Goal: Information Seeking & Learning: Understand process/instructions

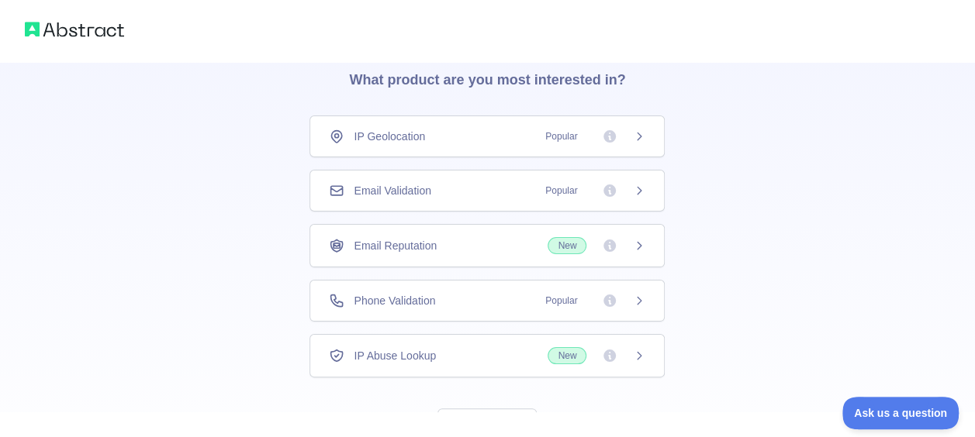
scroll to position [75, 0]
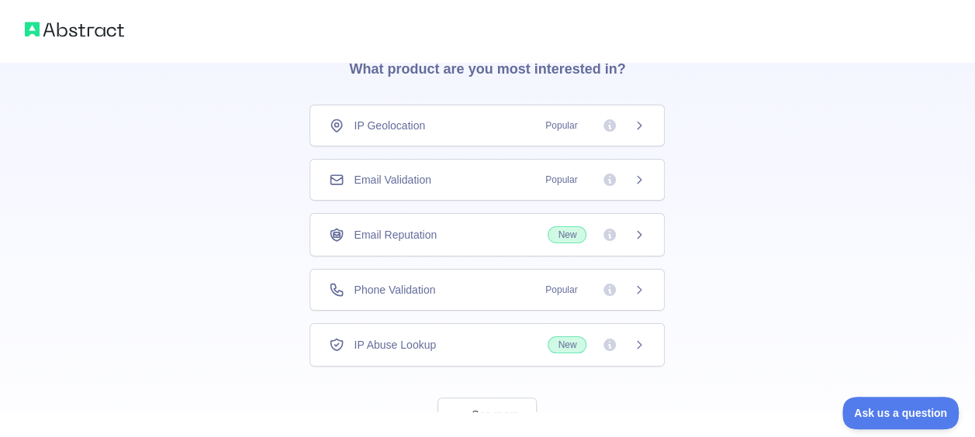
click at [637, 169] on div "Email Validation Popular" at bounding box center [486, 180] width 355 height 42
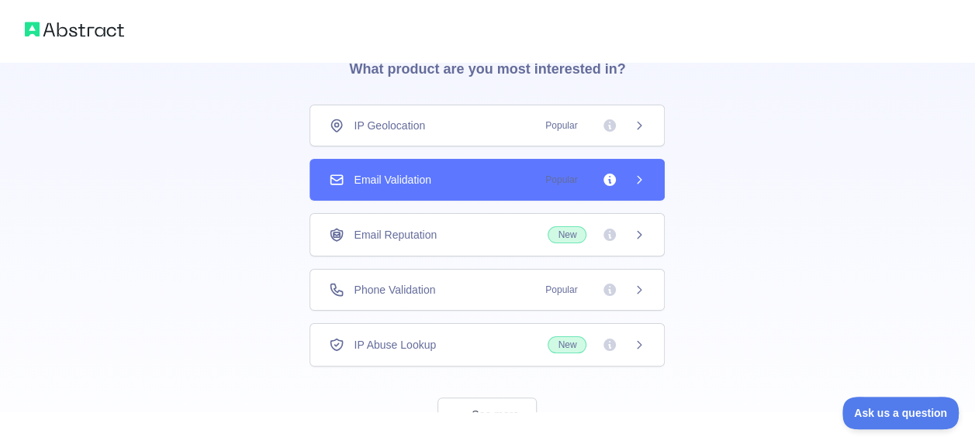
click at [519, 175] on div "Email Validation Popular" at bounding box center [487, 180] width 316 height 16
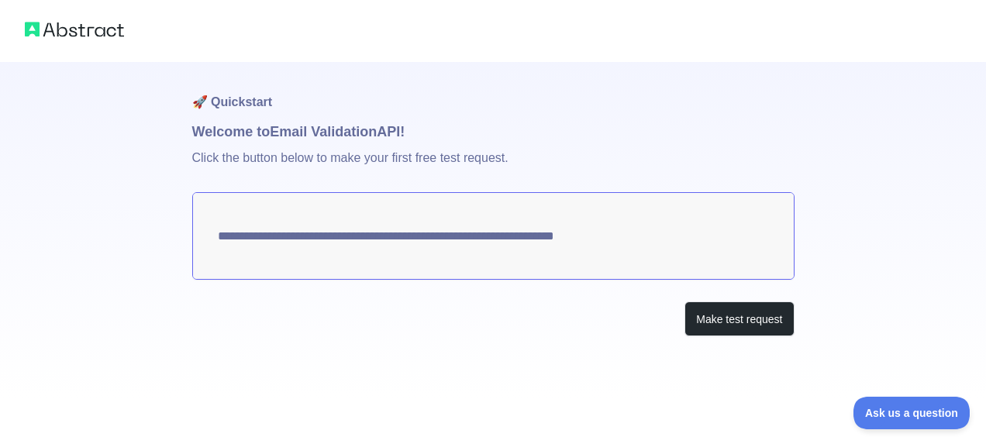
drag, startPoint x: 985, startPoint y: 132, endPoint x: 989, endPoint y: 181, distance: 49.7
click at [974, 181] on html "**********" at bounding box center [493, 218] width 986 height 437
click at [700, 125] on h1 "Welcome to Email Validation API!" at bounding box center [493, 132] width 602 height 22
click at [763, 316] on button "Make test request" at bounding box center [739, 319] width 109 height 35
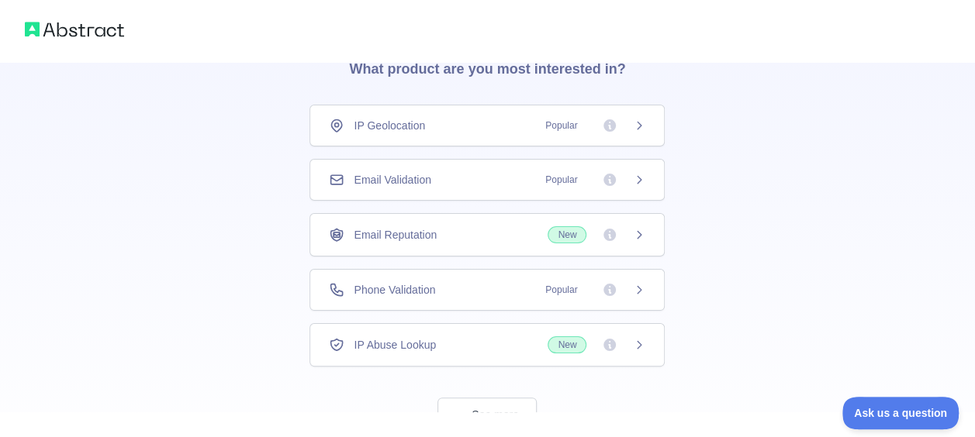
scroll to position [129, 0]
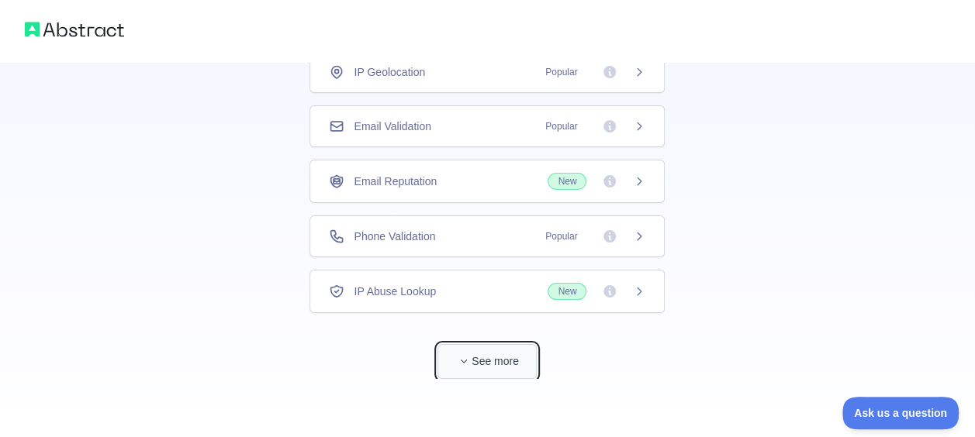
click at [480, 358] on button "See more" at bounding box center [486, 361] width 99 height 35
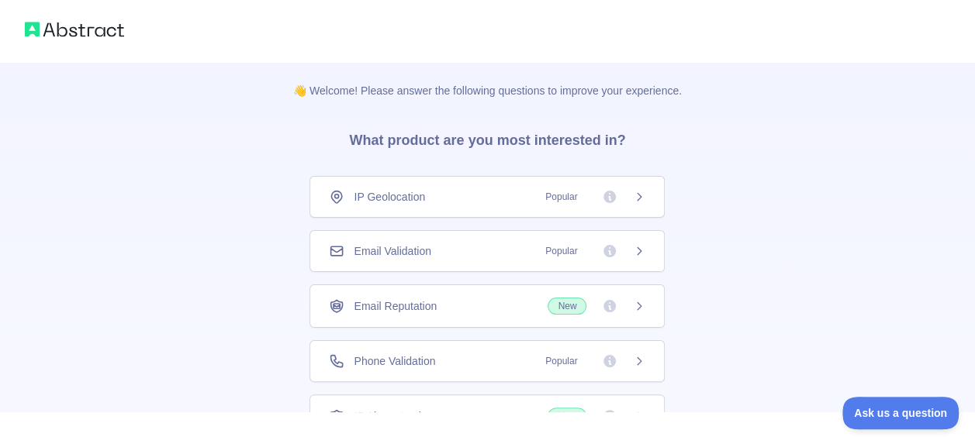
scroll to position [0, 0]
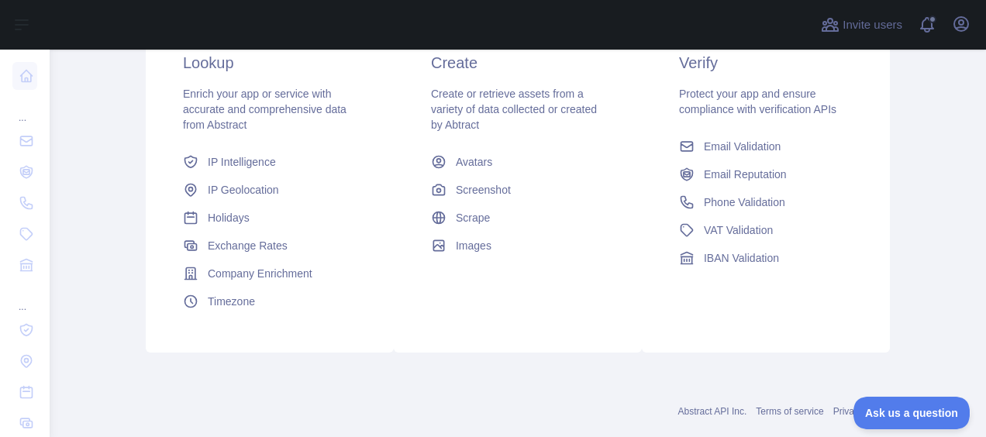
scroll to position [312, 0]
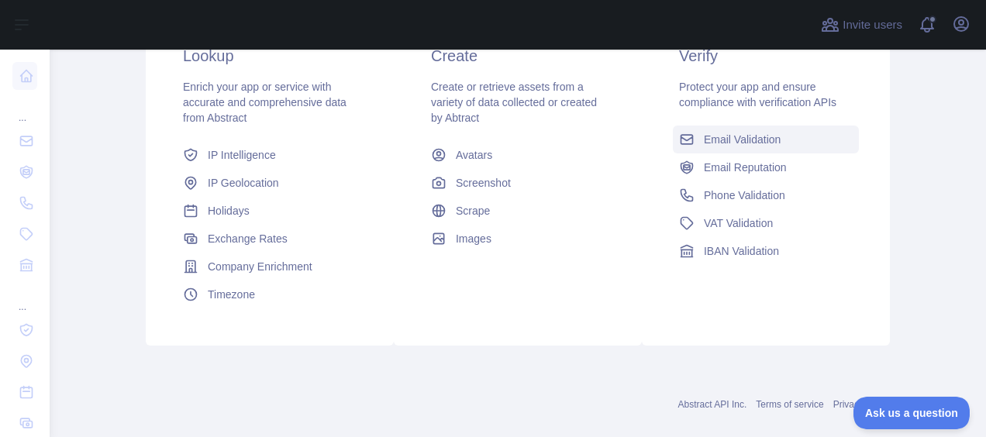
click at [730, 133] on span "Email Validation" at bounding box center [742, 140] width 77 height 16
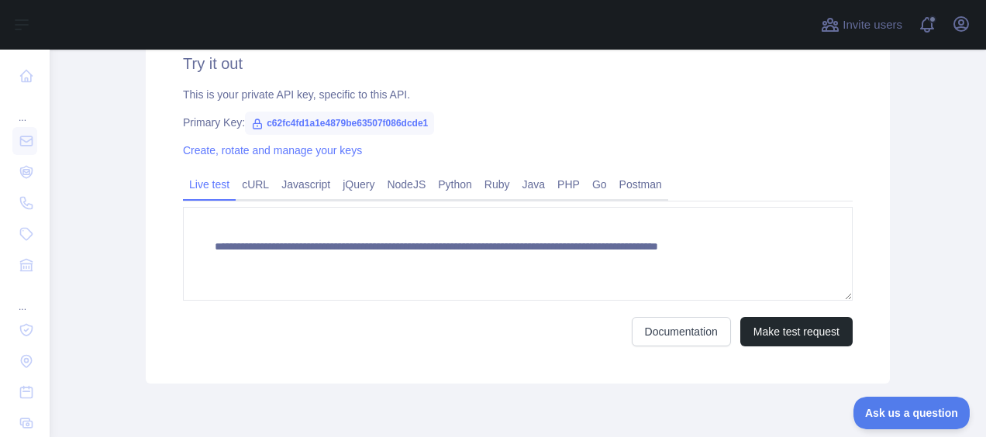
scroll to position [562, 0]
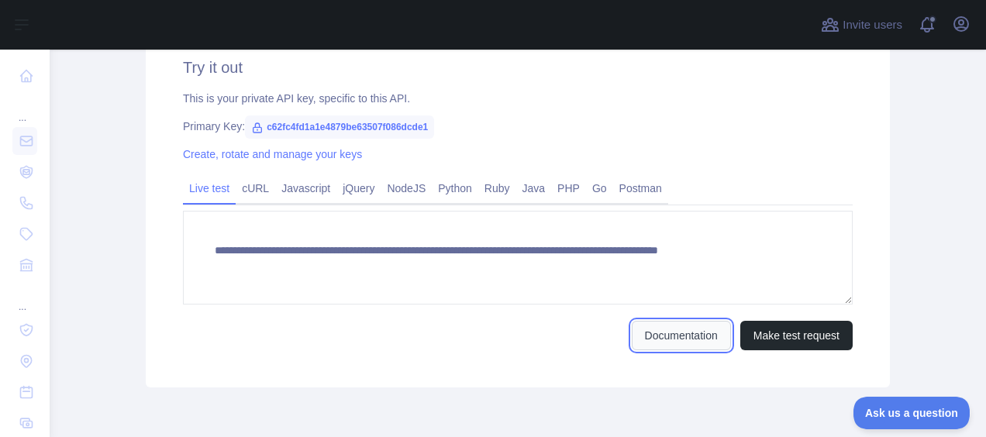
click at [664, 322] on link "Documentation" at bounding box center [681, 335] width 99 height 29
